Goal: Find specific page/section: Locate a particular part of the current website

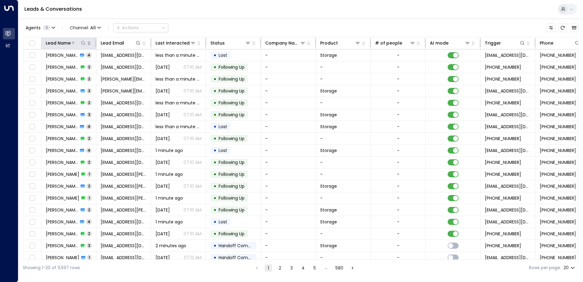
click at [85, 41] on icon at bounding box center [83, 43] width 5 height 5
click at [59, 65] on input "text" at bounding box center [83, 64] width 84 height 11
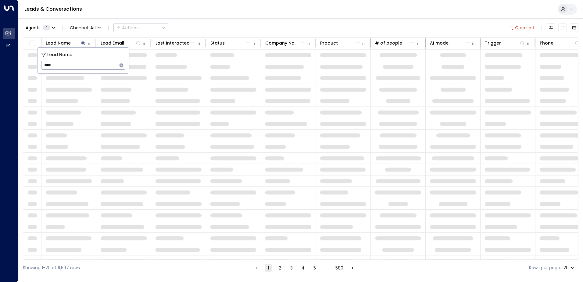
type input "*****"
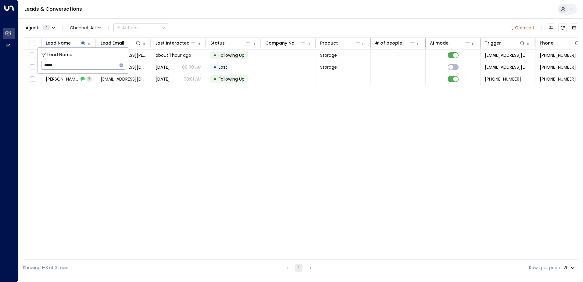
click at [137, 126] on div "Lead Name Lead Email Last Interacted Status Company Name Product # of people AI…" at bounding box center [301, 148] width 556 height 222
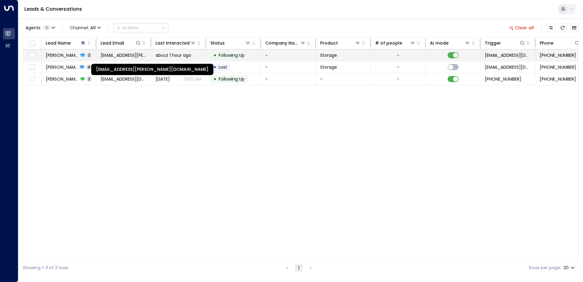
click at [124, 56] on span "[EMAIL_ADDRESS][PERSON_NAME][DOMAIN_NAME]" at bounding box center [124, 55] width 46 height 6
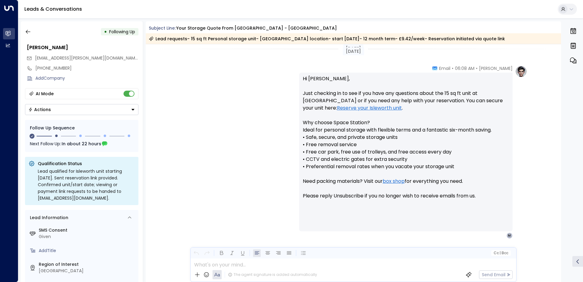
scroll to position [498, 0]
